Goal: Find specific page/section: Find specific page/section

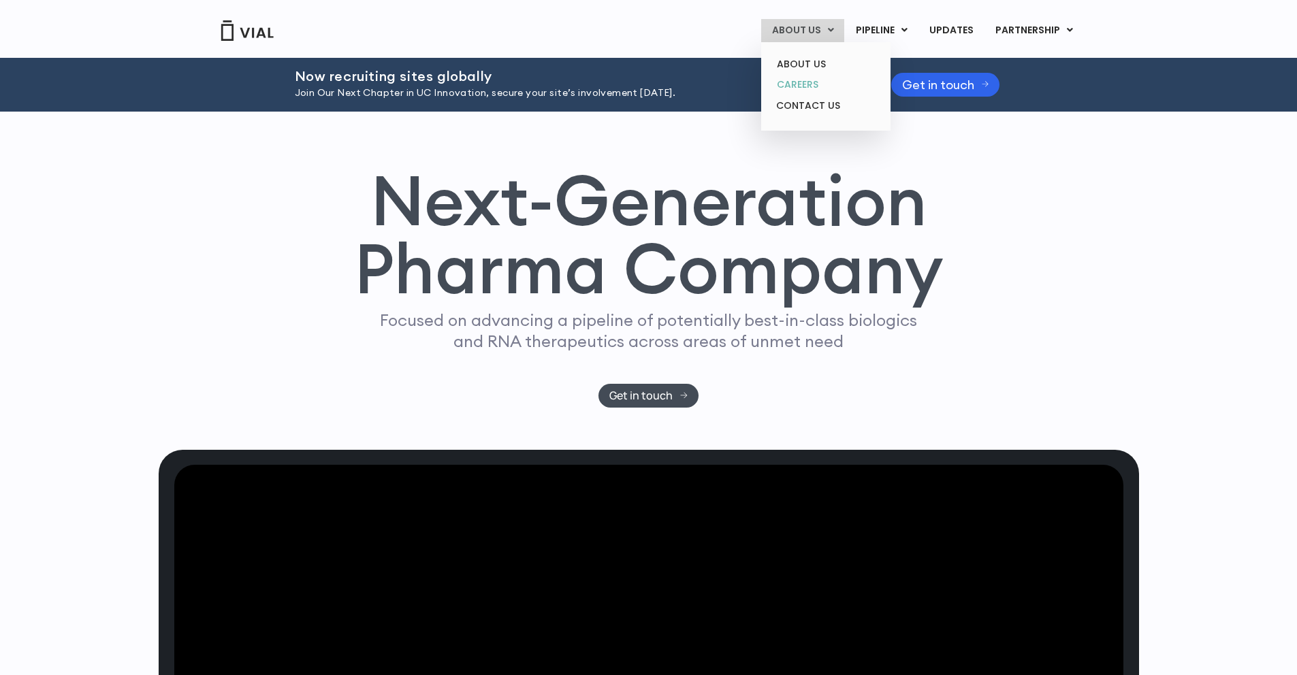
click at [803, 81] on link "CAREERS" at bounding box center [825, 84] width 119 height 21
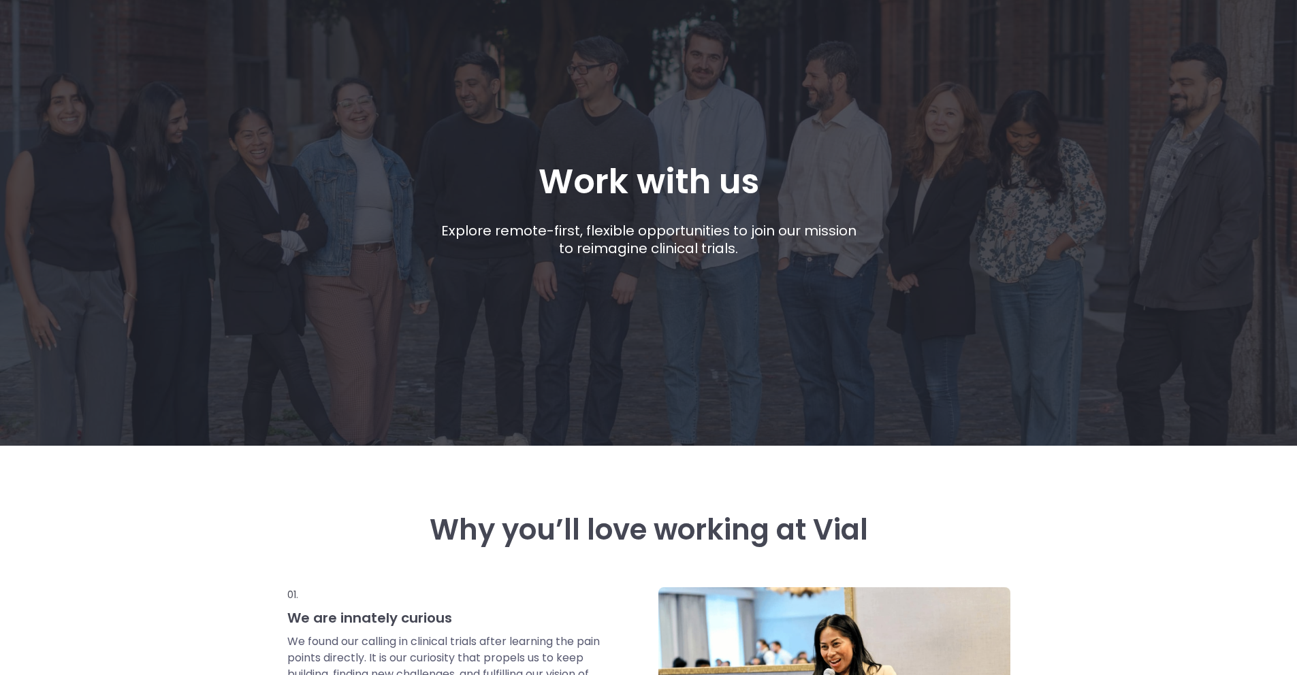
scroll to position [268, 0]
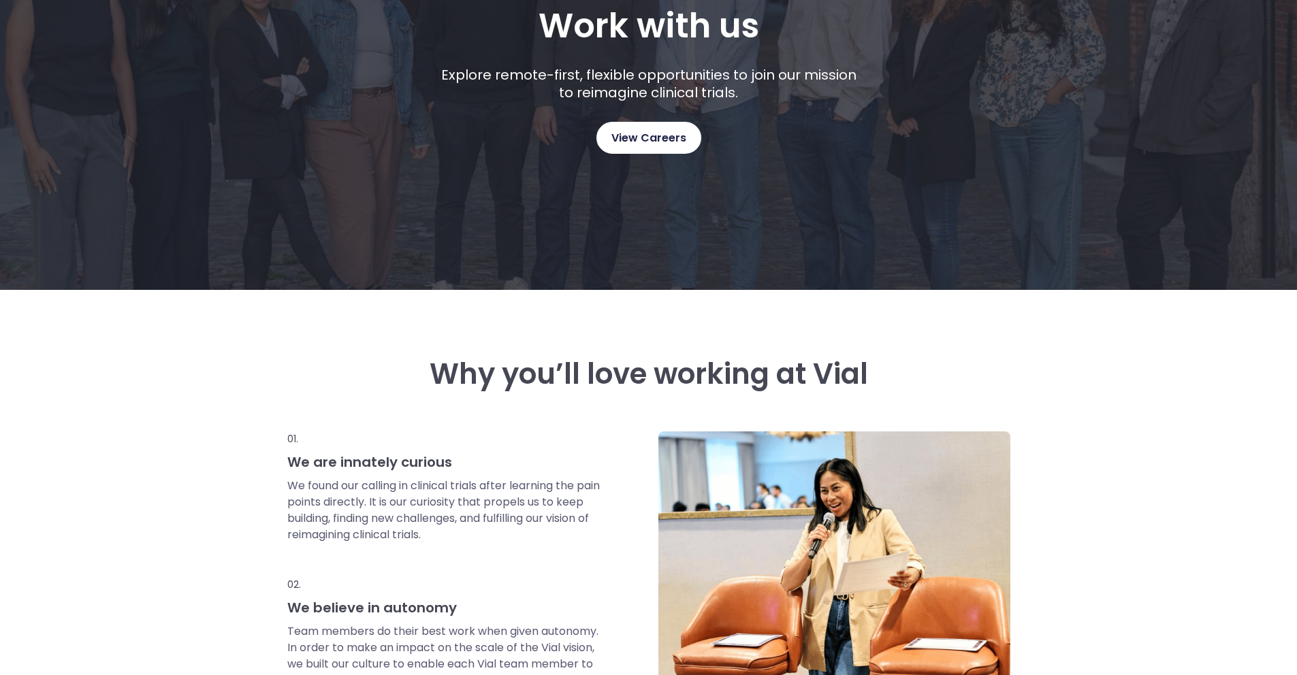
click at [671, 141] on span "View Careers" at bounding box center [648, 138] width 75 height 18
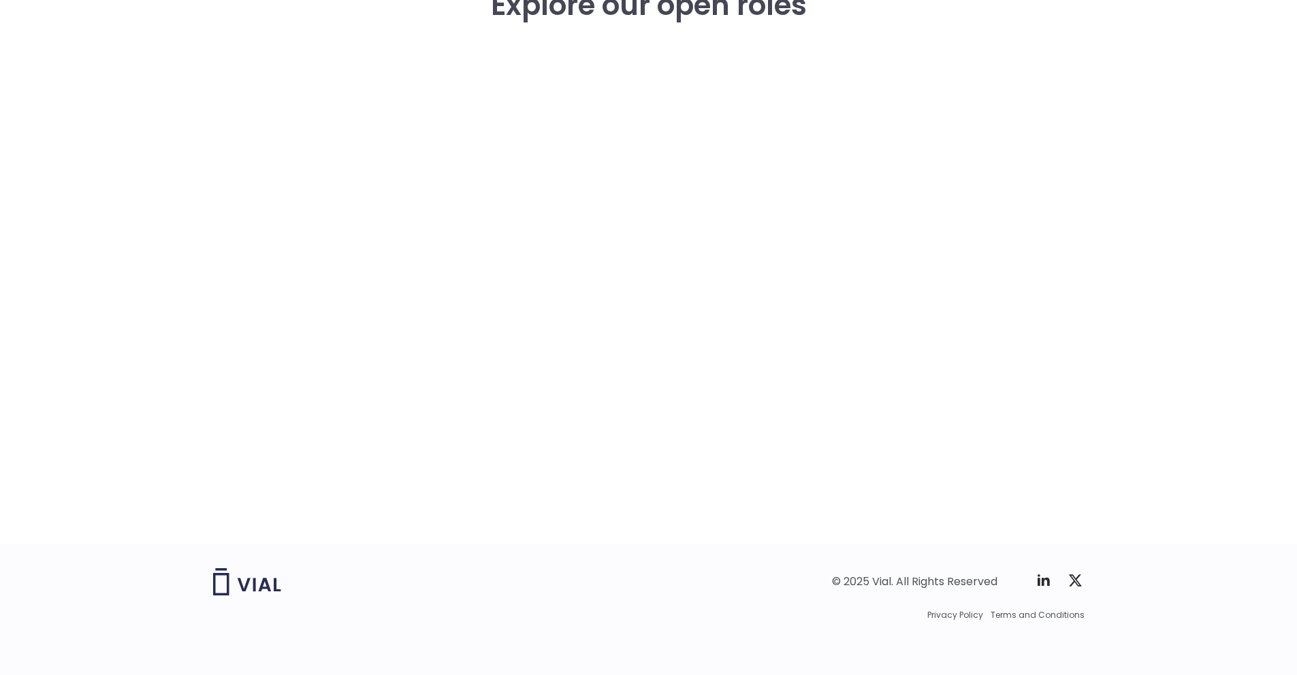
scroll to position [1993, 0]
